Goal: Navigation & Orientation: Find specific page/section

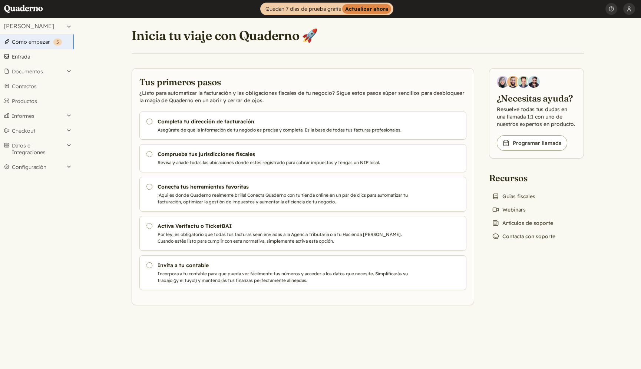
click at [37, 58] on link "Entrada" at bounding box center [37, 56] width 74 height 15
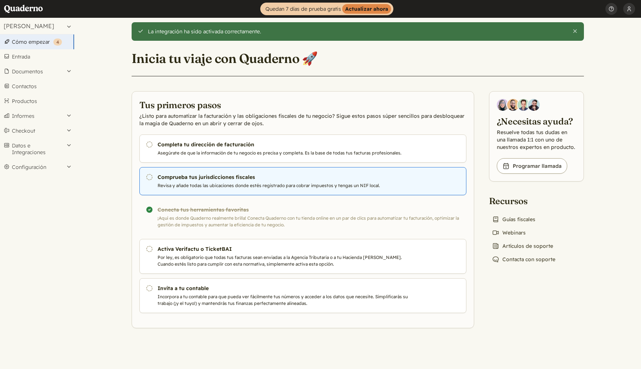
click at [219, 189] on link "Pendiente Comprueba tus jurisdicciones fiscales Revisa y añade todas las ubicac…" at bounding box center [302, 181] width 327 height 28
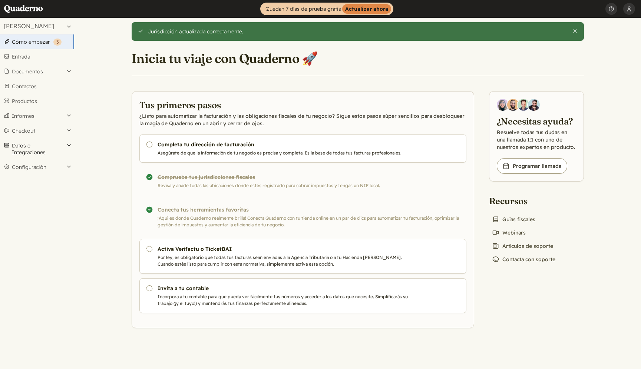
click at [63, 152] on button "Datos e Integraciones" at bounding box center [37, 148] width 74 height 21
click at [40, 58] on link "Entrada" at bounding box center [37, 56] width 74 height 15
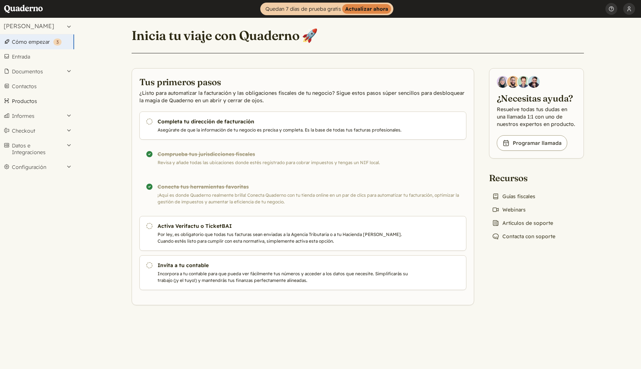
click at [36, 103] on link "Productos" at bounding box center [37, 101] width 74 height 15
click at [520, 195] on link "Book icon Guías fiscales" at bounding box center [513, 196] width 49 height 10
click at [28, 59] on link "Entrada" at bounding box center [37, 56] width 74 height 15
